Goal: Information Seeking & Learning: Learn about a topic

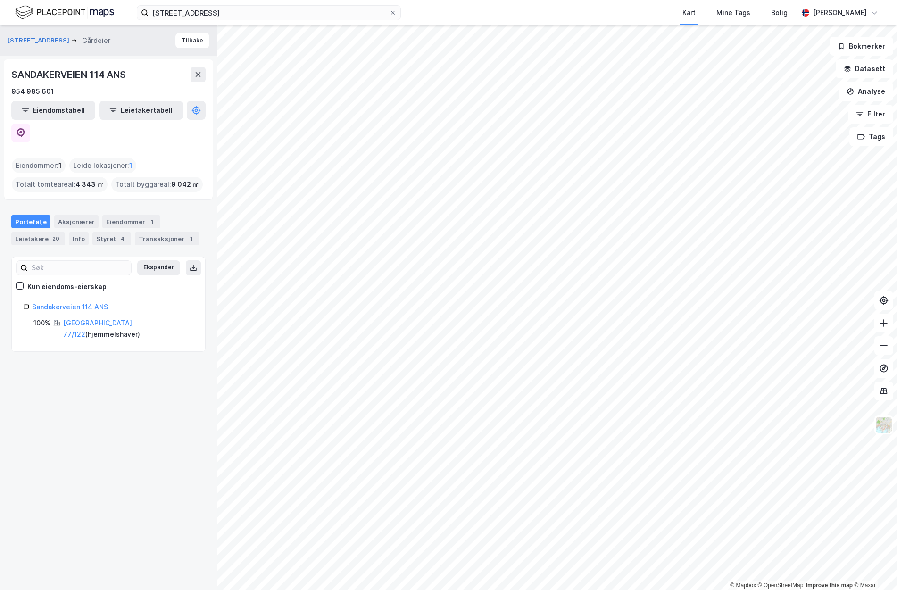
click at [56, 8] on img at bounding box center [64, 12] width 99 height 17
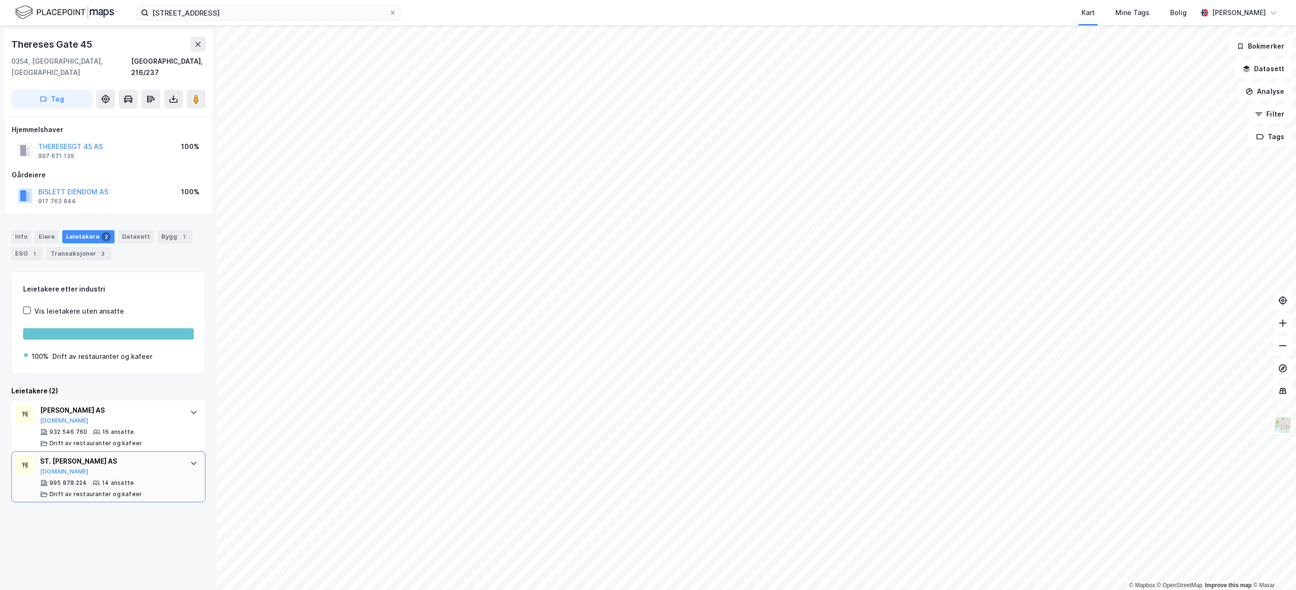
click at [152, 455] on div "ST. LARS AS" at bounding box center [110, 460] width 141 height 11
click at [0, 0] on button "BISLETT EIENDOM AS" at bounding box center [0, 0] width 0 height 0
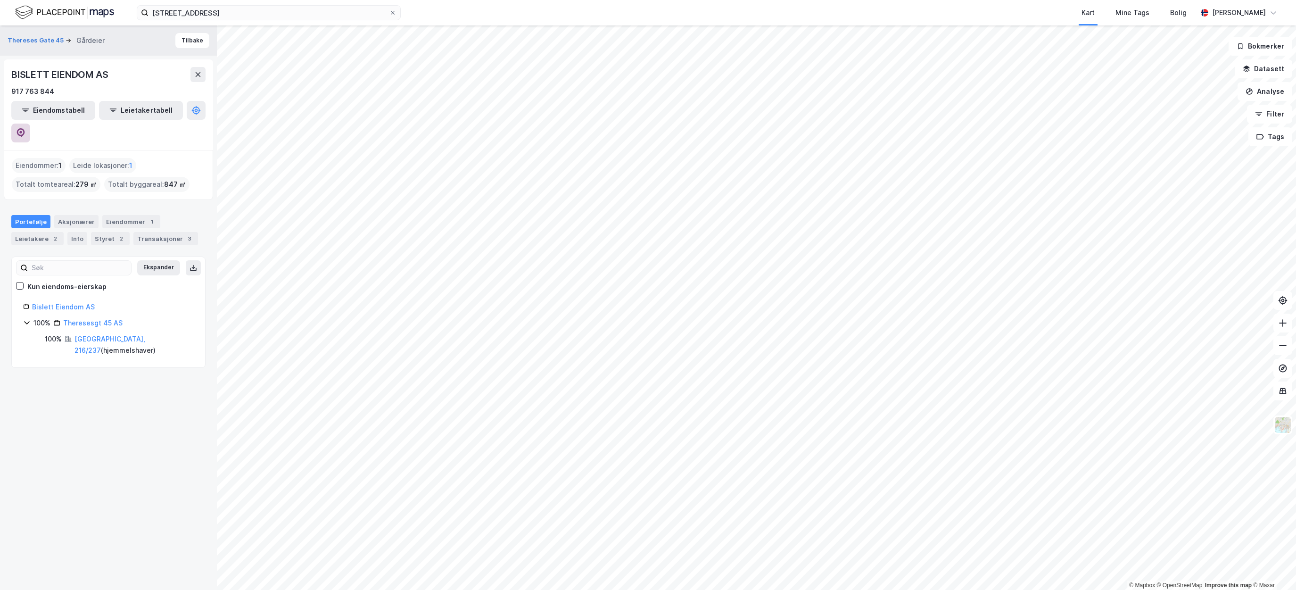
click at [25, 128] on icon at bounding box center [21, 132] width 8 height 9
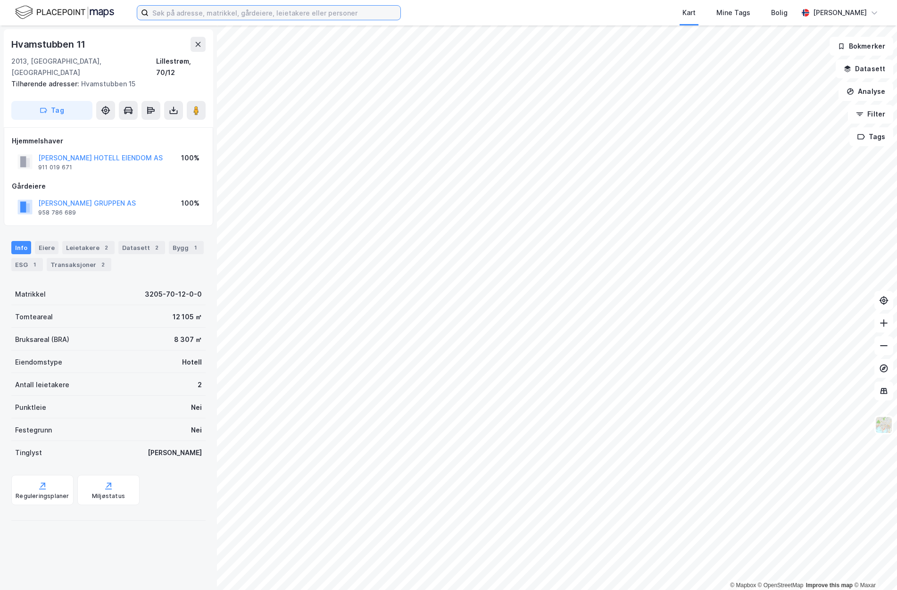
click at [250, 8] on input at bounding box center [275, 13] width 252 height 14
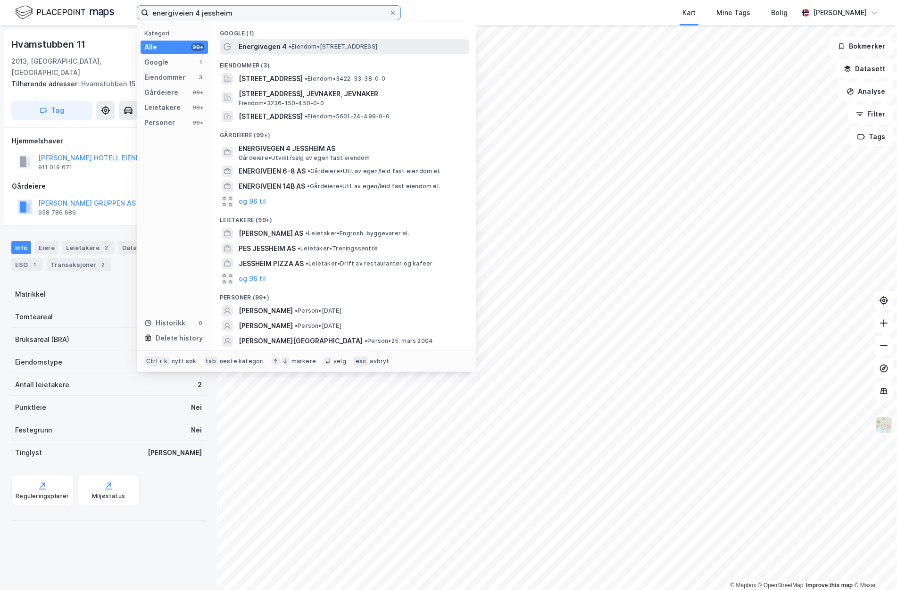
type input "energiveien 4 jessheim"
click at [272, 43] on span "Energivegen 4" at bounding box center [263, 46] width 48 height 11
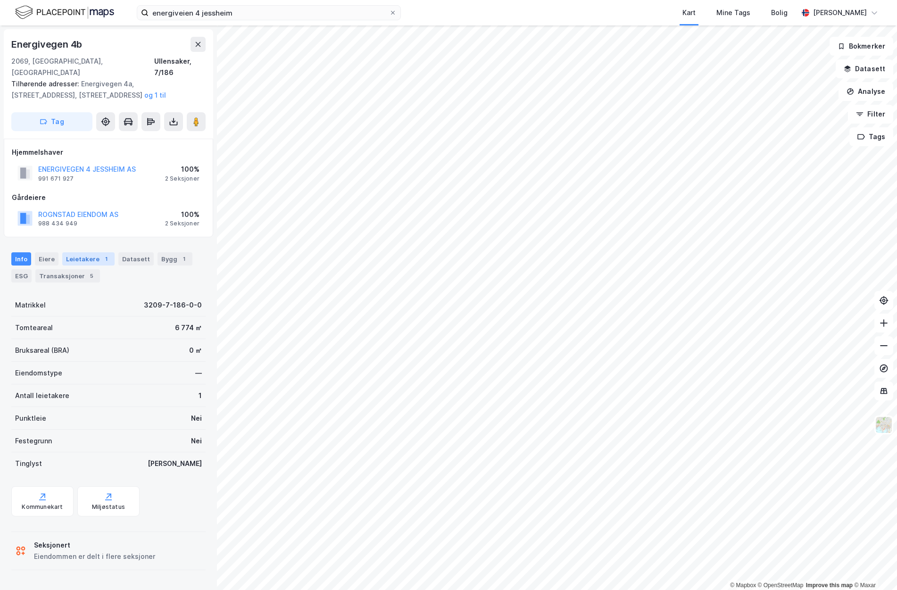
click at [85, 252] on div "Leietakere 1" at bounding box center [88, 258] width 52 height 13
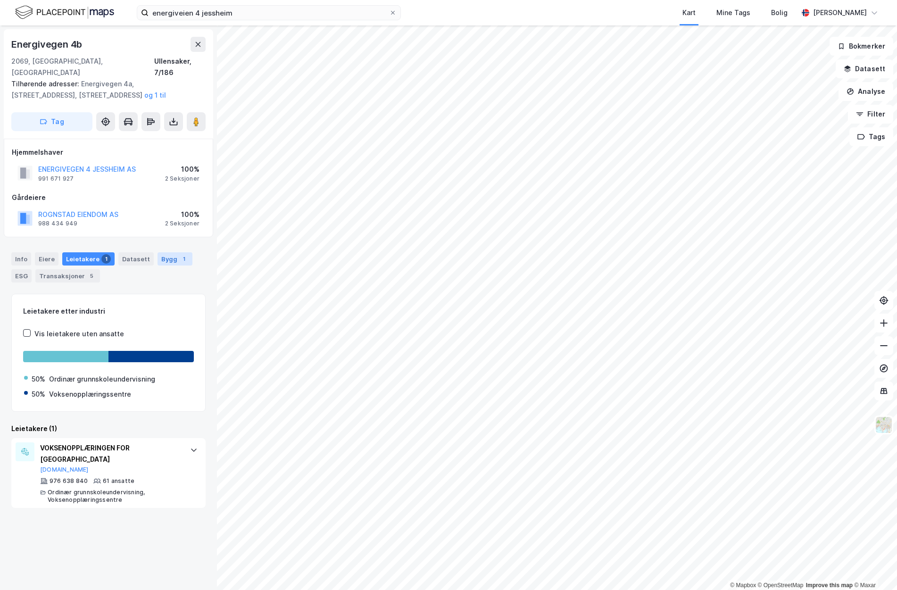
click at [157, 252] on div "Bygg 1" at bounding box center [174, 258] width 35 height 13
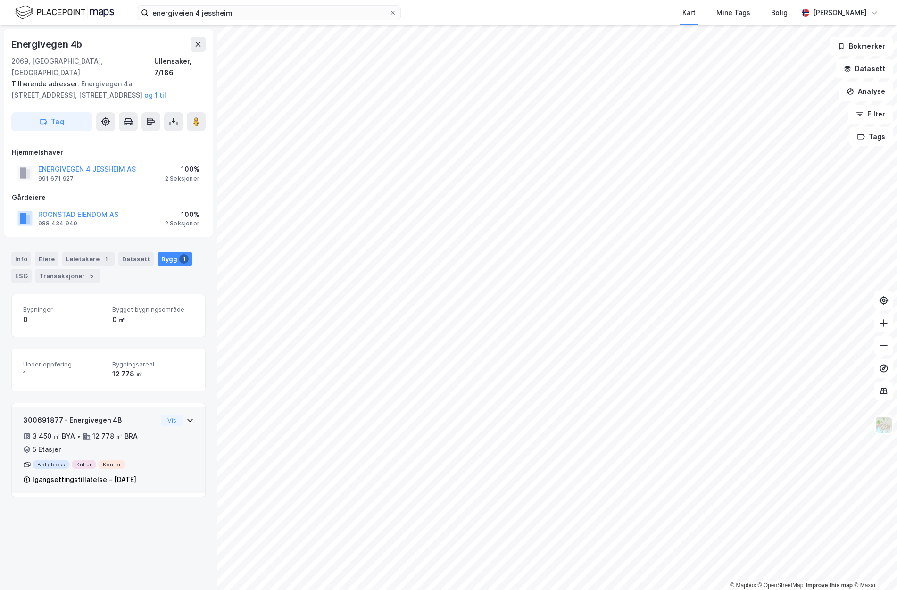
click at [138, 435] on div "3 450 ㎡ BYA • 12 778 ㎡ BRA • 5 Etasjer" at bounding box center [90, 442] width 134 height 25
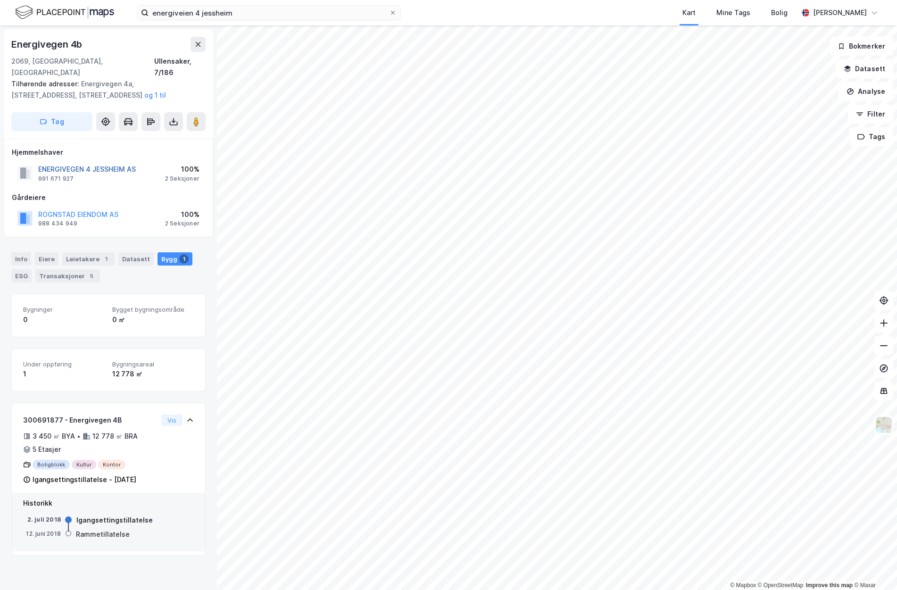
click at [0, 0] on button "ENERGIVEGEN 4 JESSHEIM AS" at bounding box center [0, 0] width 0 height 0
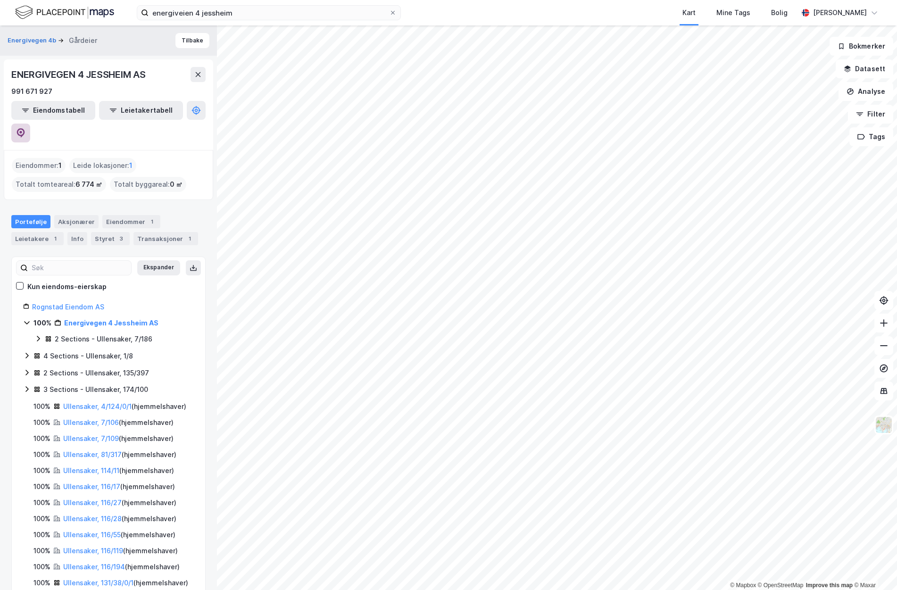
click at [30, 124] on button at bounding box center [20, 133] width 19 height 19
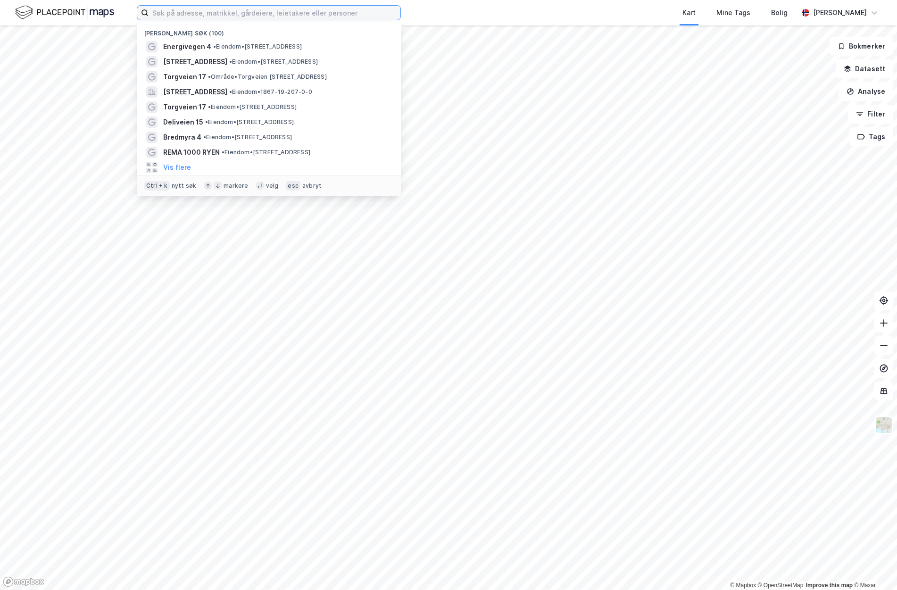
click at [362, 14] on input at bounding box center [275, 13] width 252 height 14
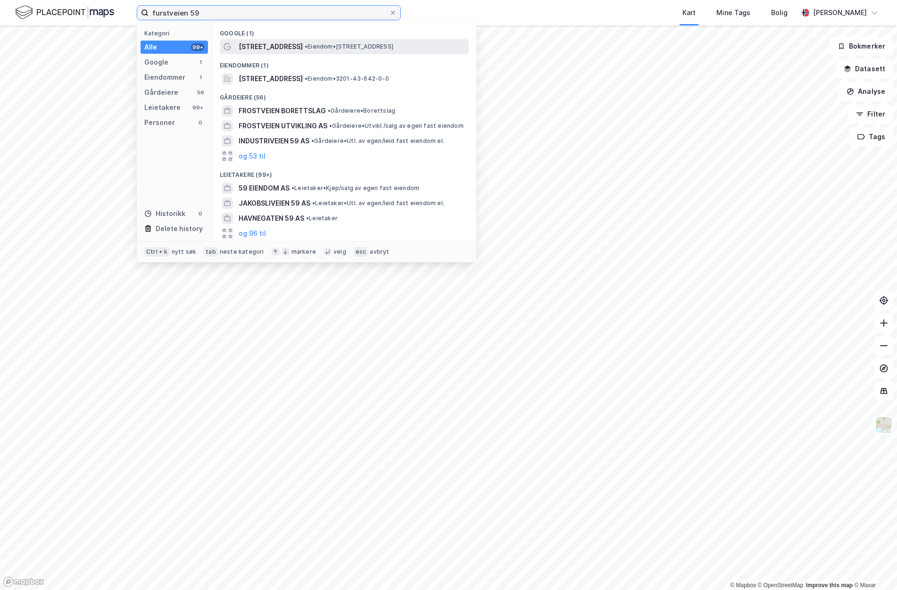
type input "furstveien 59"
click at [305, 46] on span "• Eiendom • Fürstveien 59, 1367 Snarøya" at bounding box center [349, 47] width 89 height 8
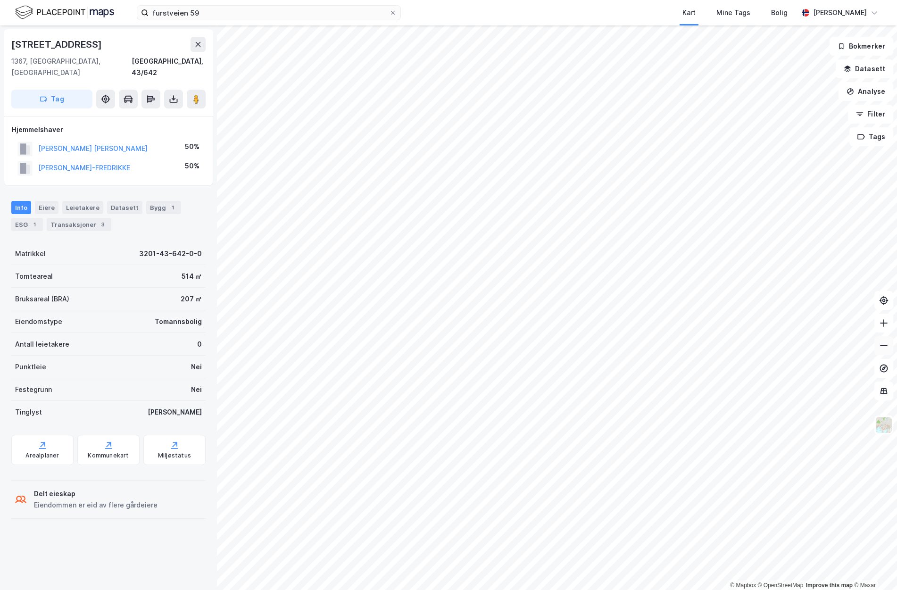
click at [885, 344] on icon at bounding box center [883, 345] width 9 height 9
click at [885, 394] on icon at bounding box center [883, 390] width 9 height 9
click at [884, 425] on img at bounding box center [884, 425] width 18 height 18
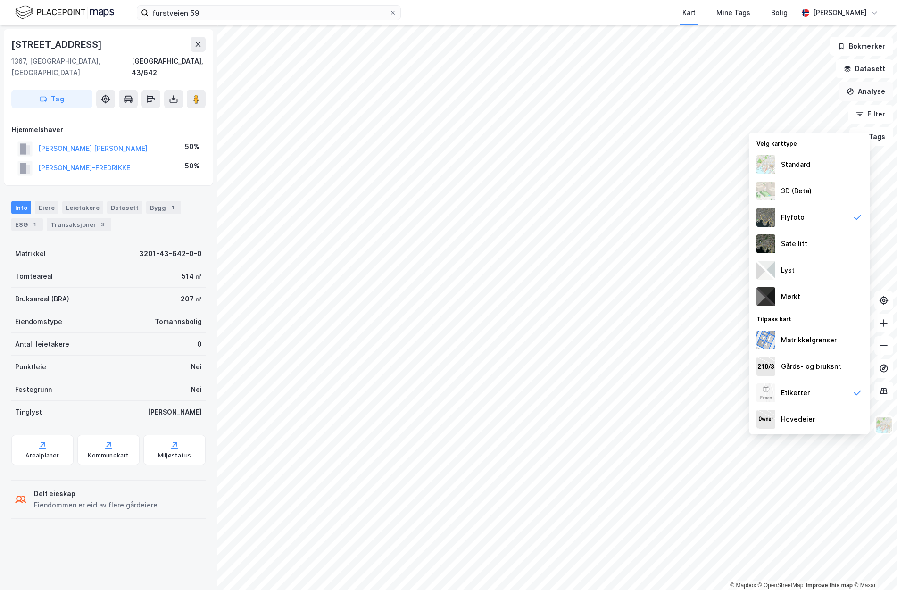
click at [875, 94] on button "Analyse" at bounding box center [865, 91] width 55 height 19
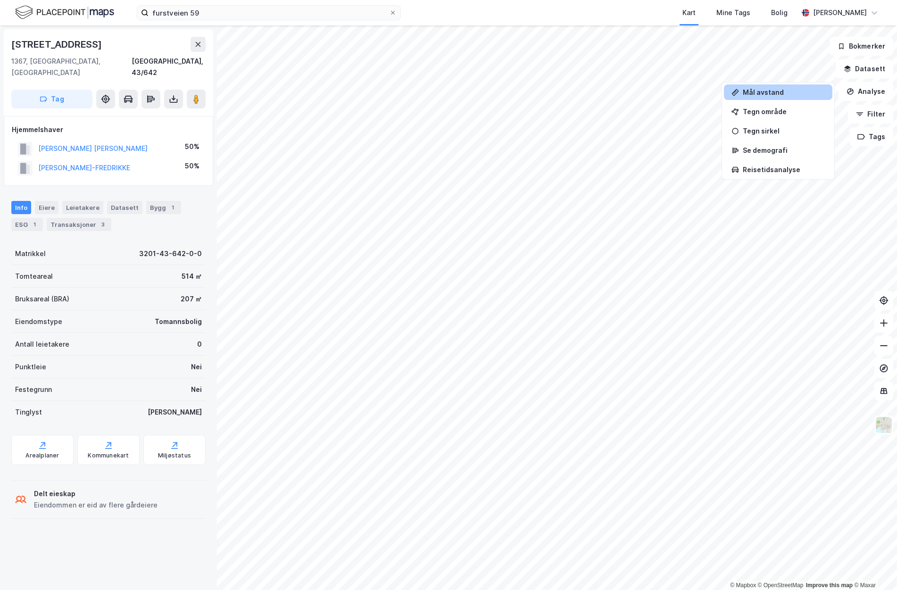
click at [766, 91] on div "Mål avstand" at bounding box center [784, 92] width 82 height 8
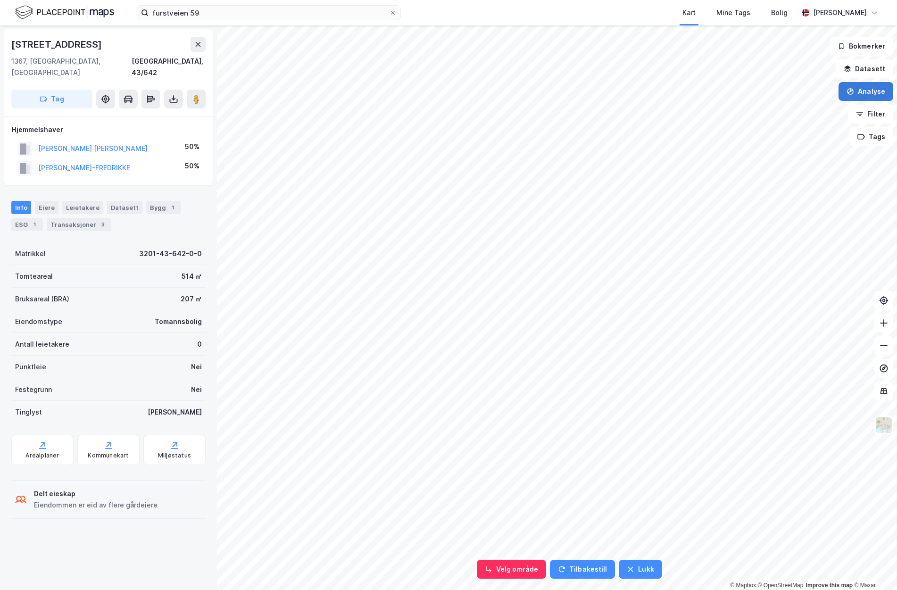
click at [865, 96] on button "Analyse" at bounding box center [865, 91] width 55 height 19
click at [887, 421] on img at bounding box center [884, 425] width 18 height 18
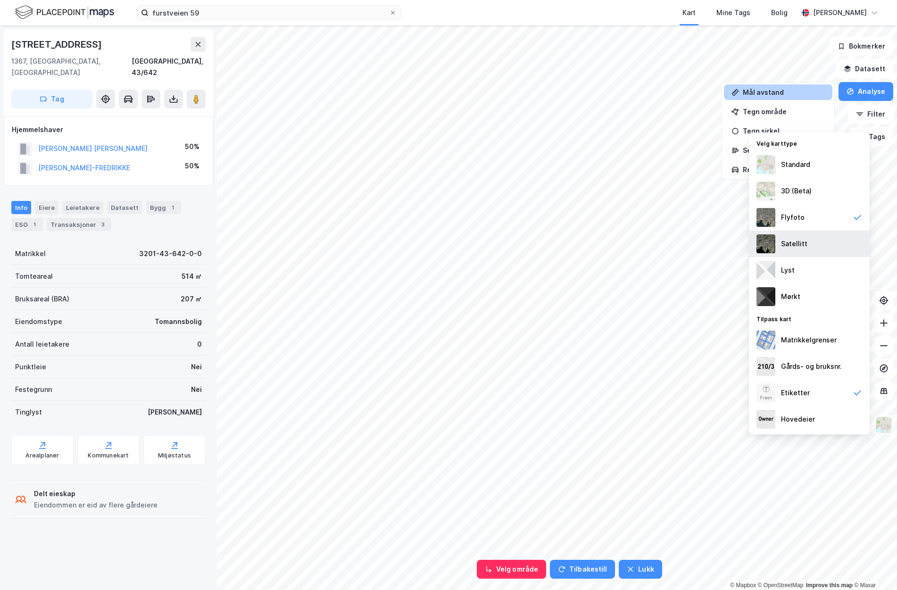
click at [810, 236] on div "Satellitt" at bounding box center [809, 244] width 121 height 26
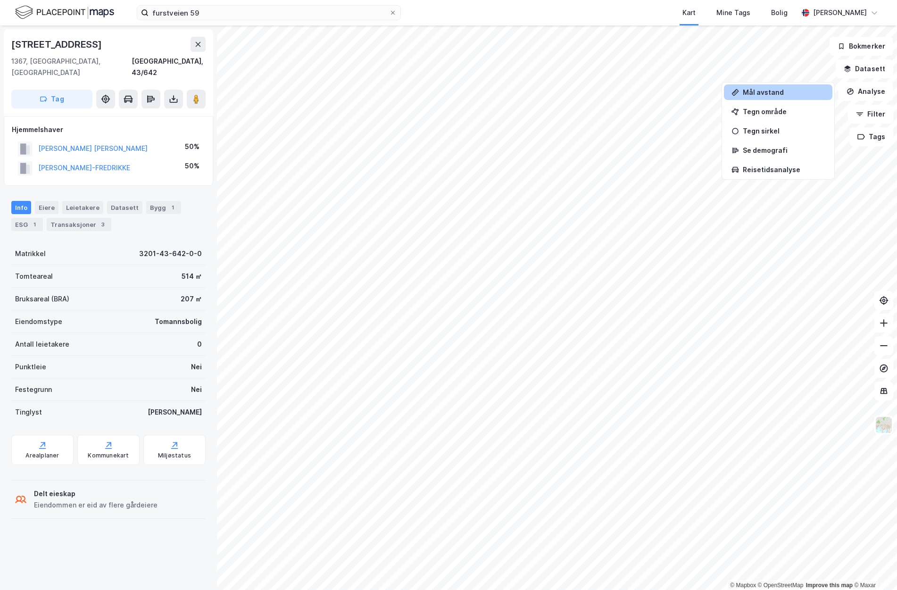
click at [770, 97] on div "Mål avstand" at bounding box center [778, 92] width 108 height 16
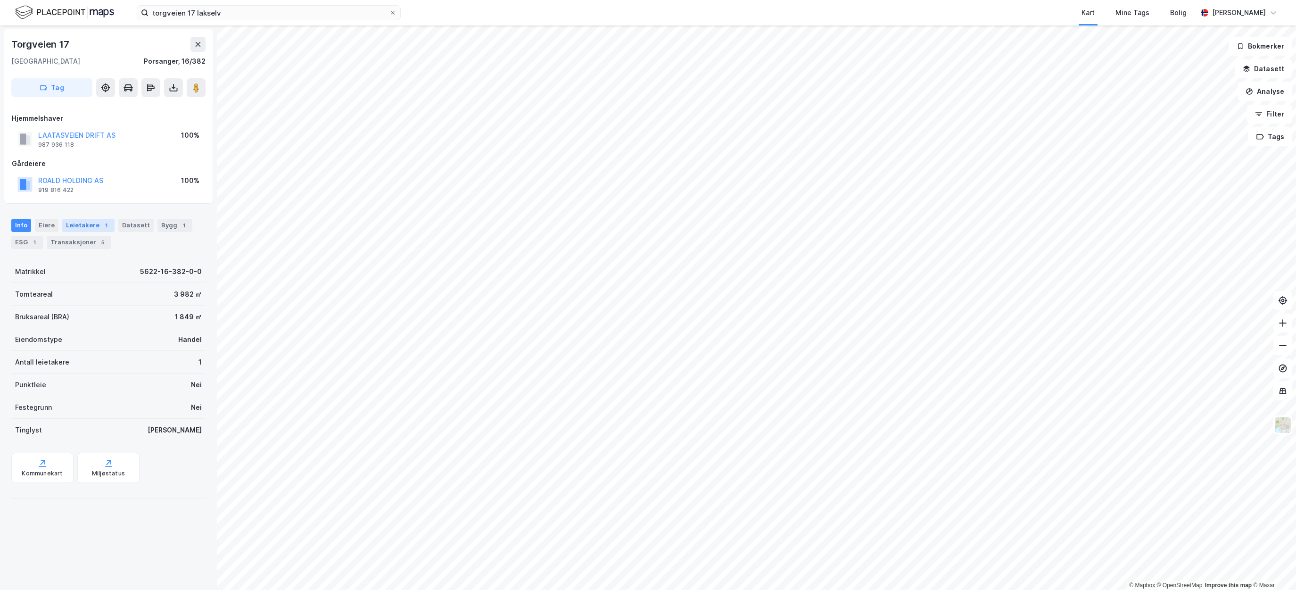
click at [72, 227] on div "Leietakere 1" at bounding box center [88, 225] width 52 height 13
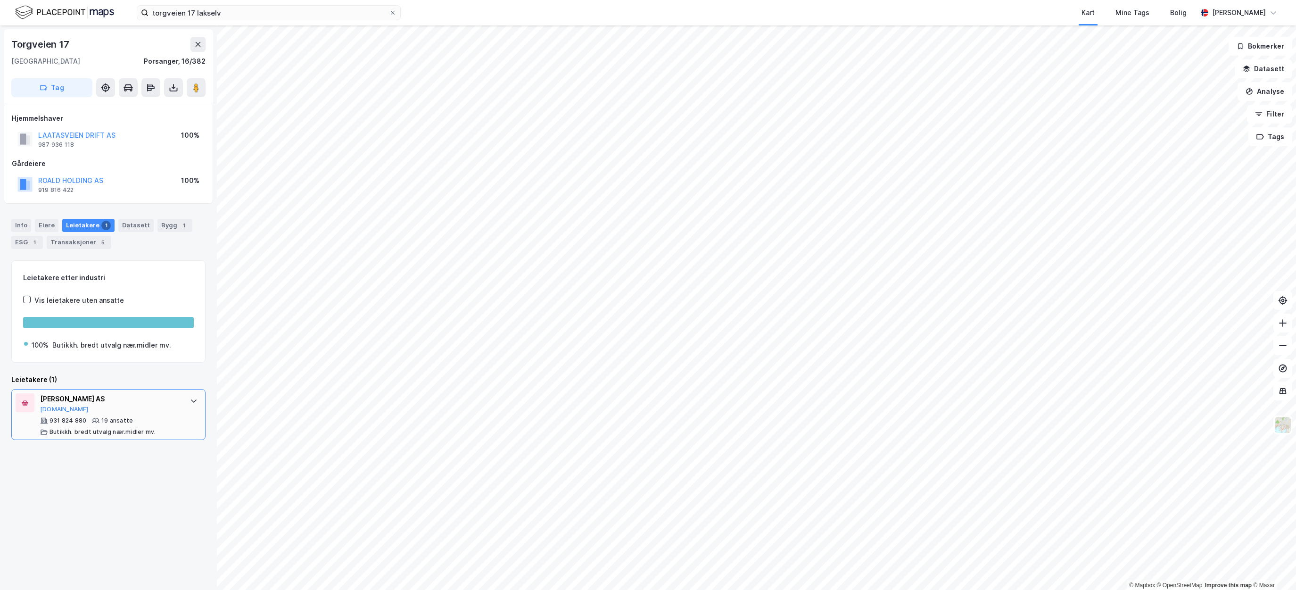
click at [139, 408] on div "[PERSON_NAME] AS [DOMAIN_NAME]" at bounding box center [110, 403] width 141 height 20
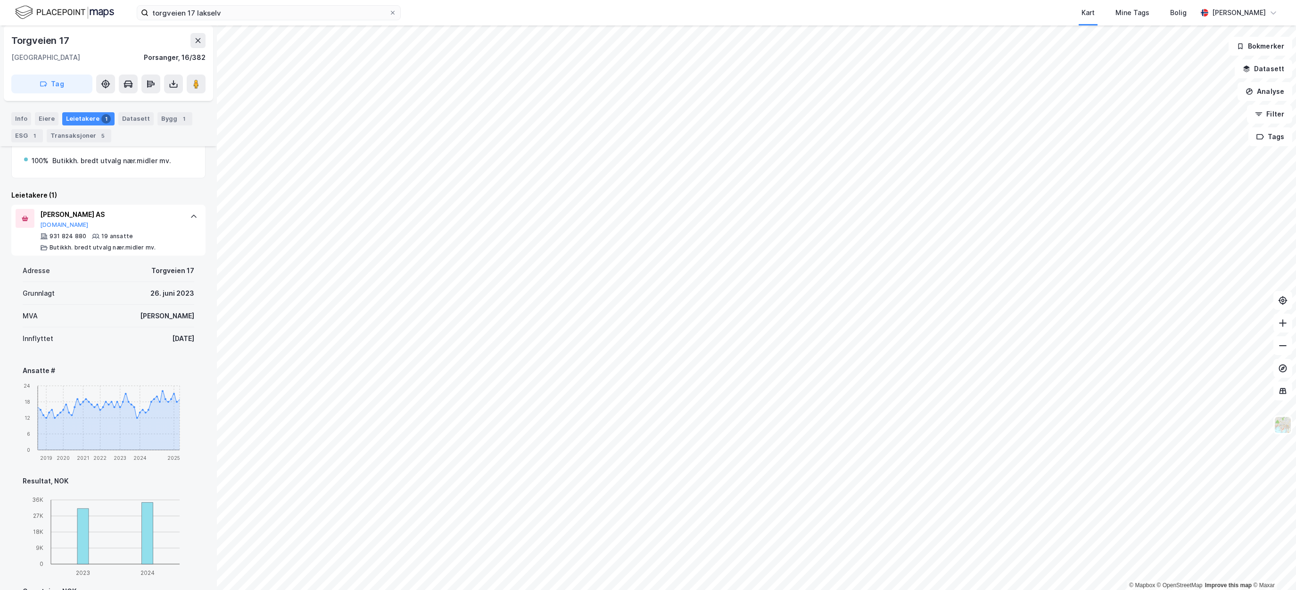
scroll to position [59, 0]
